Goal: Information Seeking & Learning: Learn about a topic

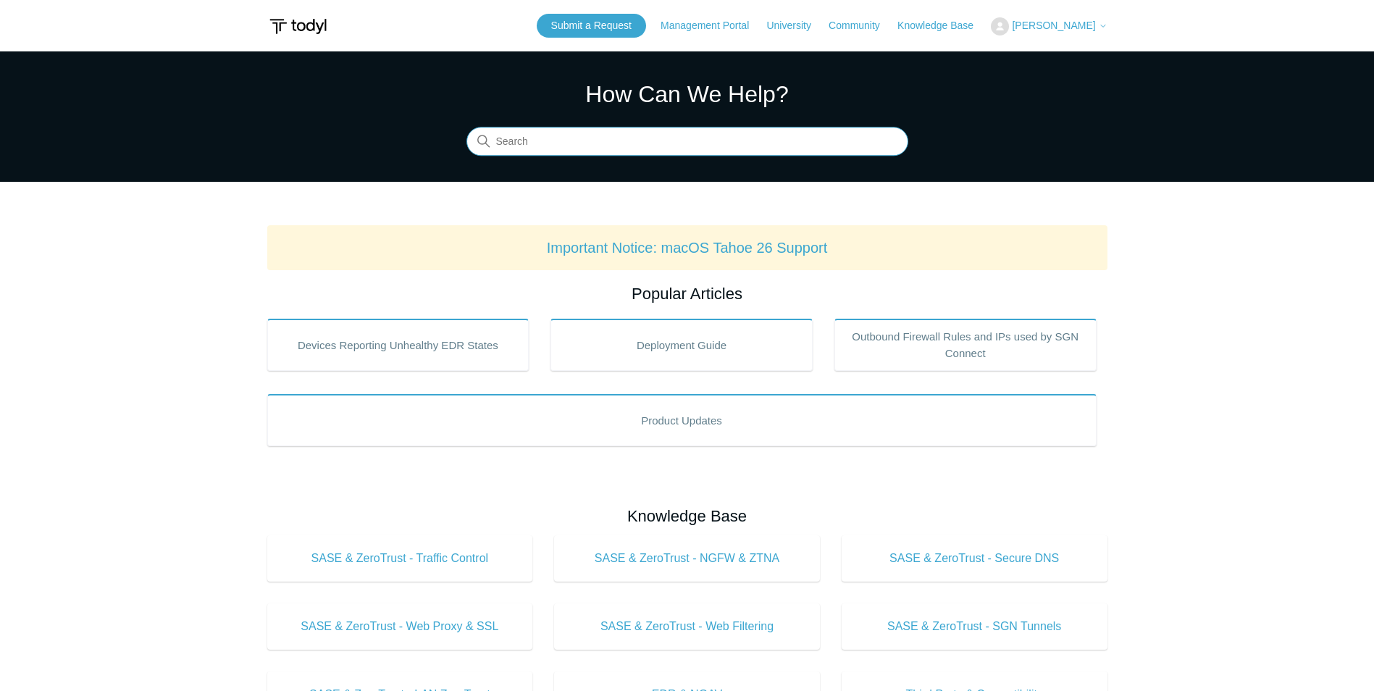
click at [599, 130] on input "Search" at bounding box center [687, 141] width 442 height 29
type input "Inutune"
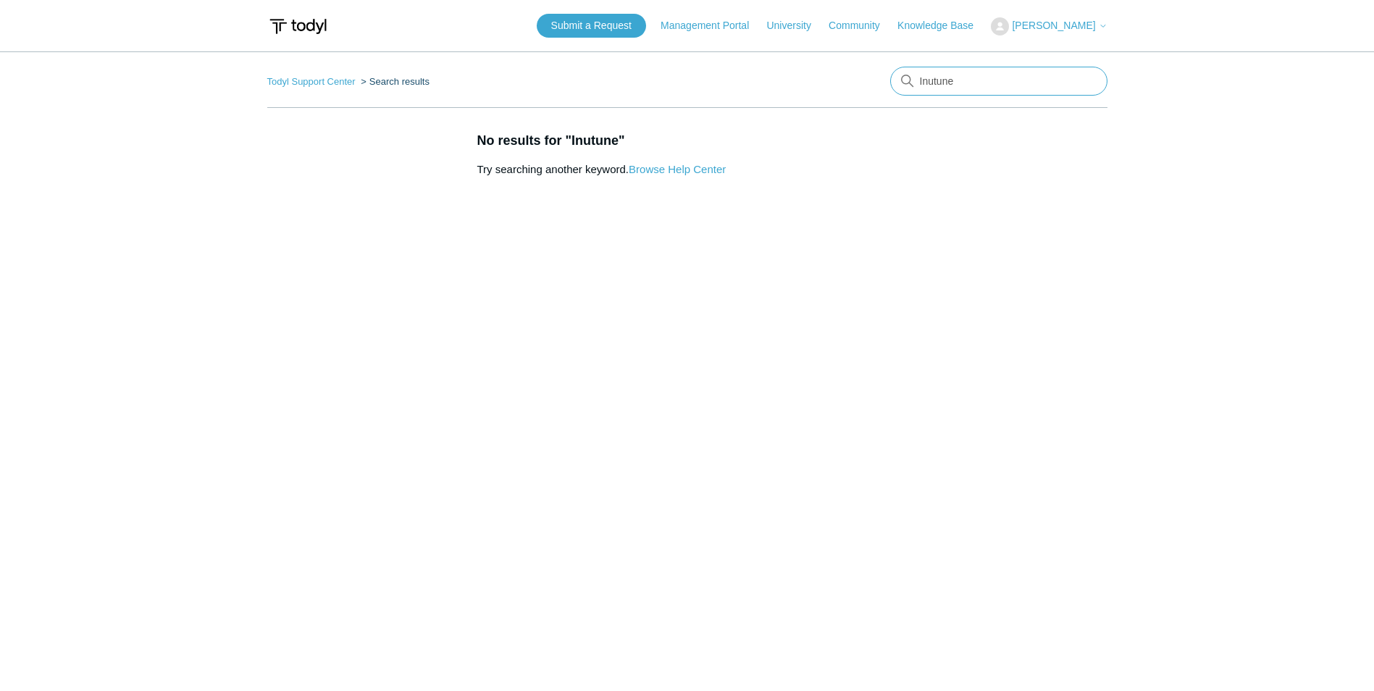
click at [980, 83] on input "Inutune" at bounding box center [998, 81] width 217 height 29
type input "Inutun"
click at [975, 72] on input "Inutun" at bounding box center [998, 81] width 217 height 29
type input "Intune"
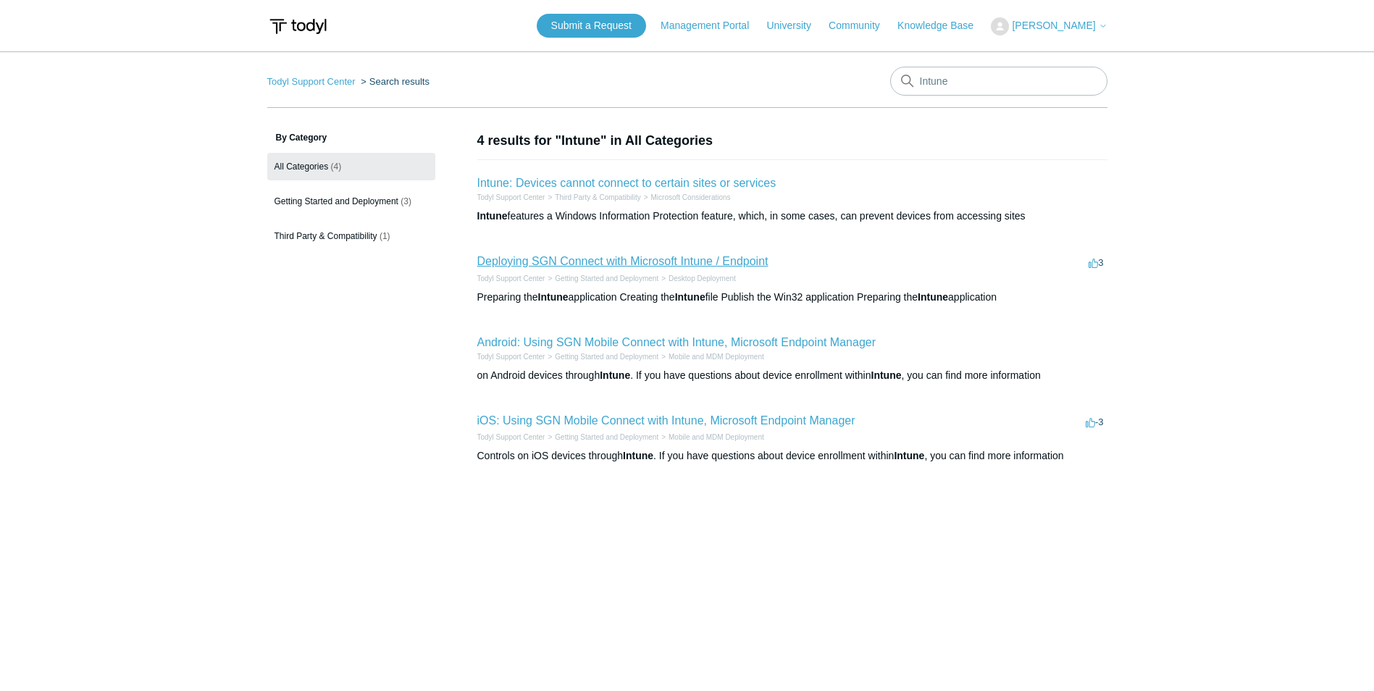
click at [633, 261] on link "Deploying SGN Connect with Microsoft Intune / Endpoint" at bounding box center [622, 261] width 291 height 12
